Goal: Information Seeking & Learning: Learn about a topic

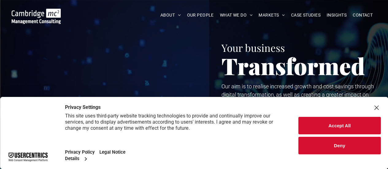
click at [340, 128] on button "Accept All" at bounding box center [340, 126] width 82 height 18
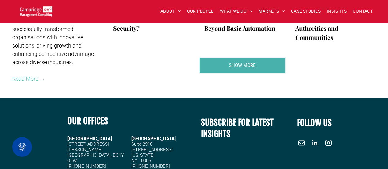
scroll to position [1290, 0]
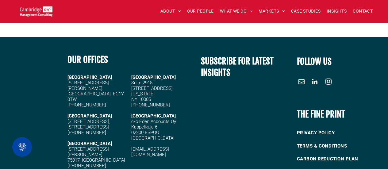
drag, startPoint x: 111, startPoint y: 115, endPoint x: 102, endPoint y: 116, distance: 9.0
click at [102, 124] on span "[STREET_ADDRESS]" at bounding box center [88, 127] width 41 height 6
click at [109, 124] on span "[STREET_ADDRESS]" at bounding box center [88, 127] width 41 height 6
drag, startPoint x: 112, startPoint y: 115, endPoint x: 93, endPoint y: 115, distance: 18.7
click at [93, 124] on span "[STREET_ADDRESS]" at bounding box center [88, 127] width 41 height 6
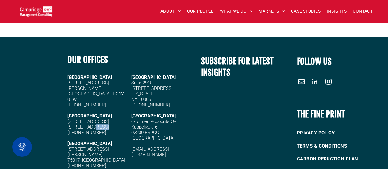
click at [121, 124] on h5 "[STREET_ADDRESS]" at bounding box center [98, 127] width 60 height 6
drag, startPoint x: 115, startPoint y: 114, endPoint x: 91, endPoint y: 116, distance: 23.4
click at [91, 124] on h5 "[STREET_ADDRESS]" at bounding box center [98, 127] width 60 height 6
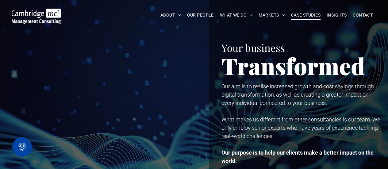
click at [299, 13] on span "CASE STUDIES" at bounding box center [305, 15] width 29 height 10
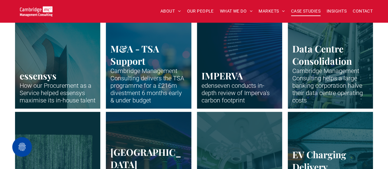
scroll to position [246, 0]
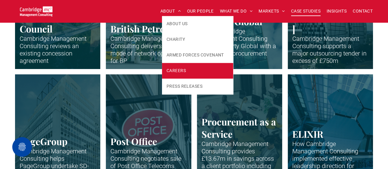
click at [180, 69] on span "CAREERS" at bounding box center [176, 71] width 19 height 6
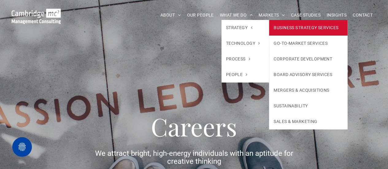
click at [298, 26] on link "BUSINESS STRATEGY SERVICES" at bounding box center [308, 28] width 79 height 16
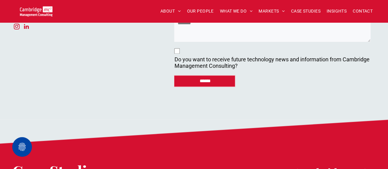
scroll to position [2917, 0]
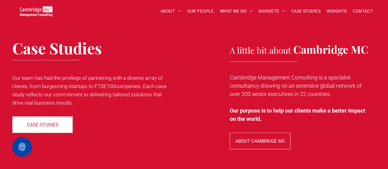
click at [263, 138] on p "ABOUT CAMBRIDGE MC" at bounding box center [260, 141] width 50 height 6
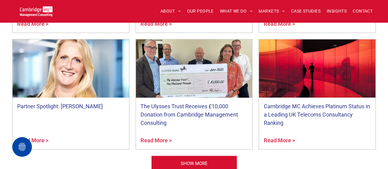
scroll to position [1627, 0]
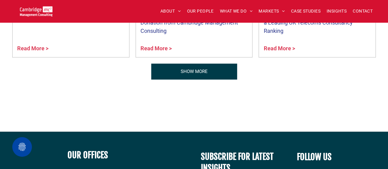
click at [190, 64] on span "SHOW MORE" at bounding box center [194, 71] width 27 height 15
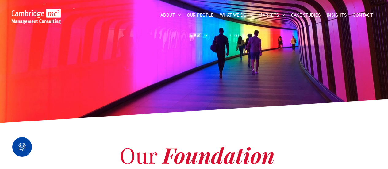
scroll to position [0, 0]
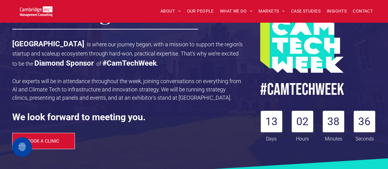
scroll to position [31, 0]
